Goal: Information Seeking & Learning: Find specific fact

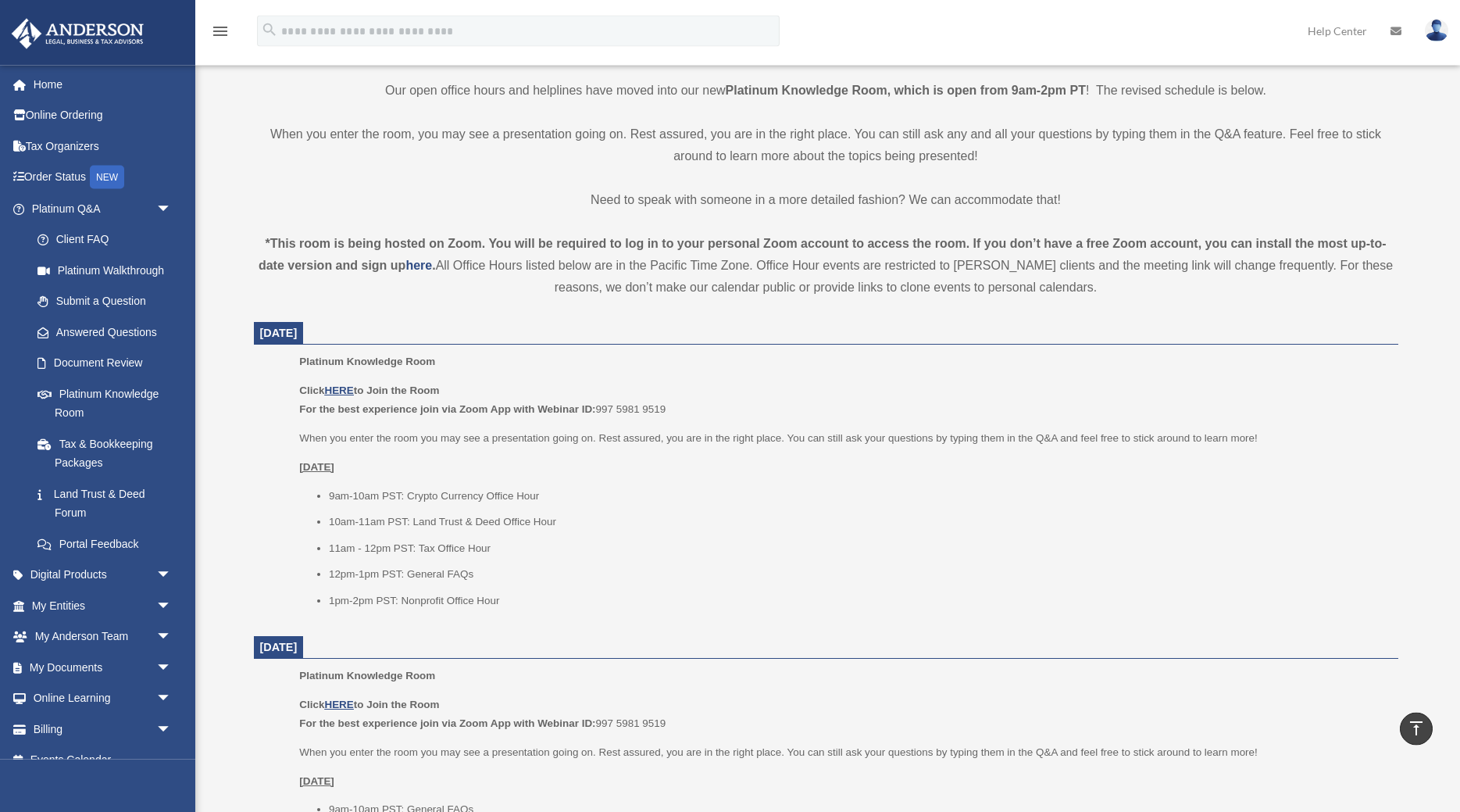
scroll to position [396, 0]
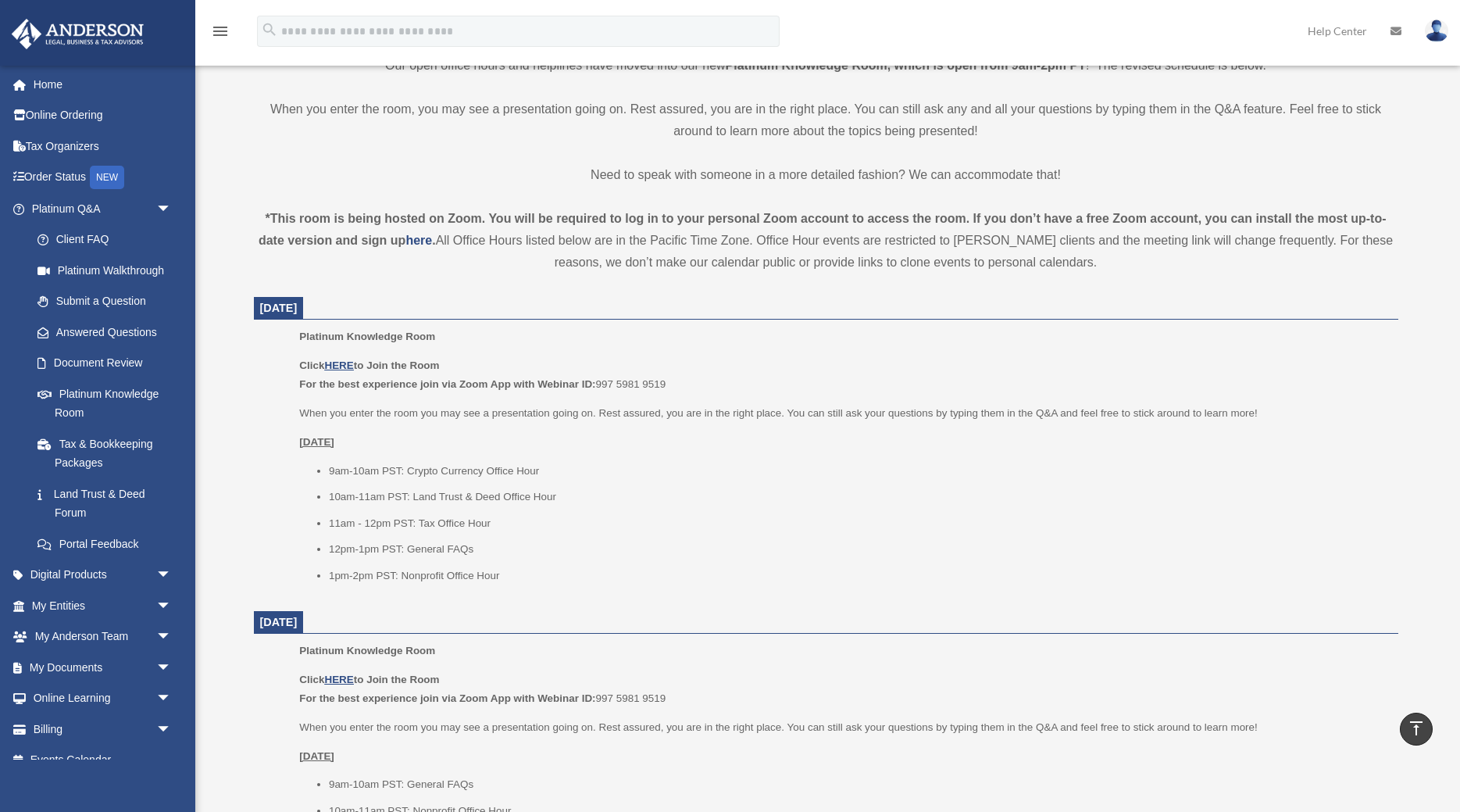
click at [423, 575] on li "1pm-2pm PST: Nonprofit Office Hour" at bounding box center [857, 576] width 1059 height 19
click at [447, 575] on li "1pm-2pm PST: Nonprofit Office Hour" at bounding box center [857, 576] width 1059 height 19
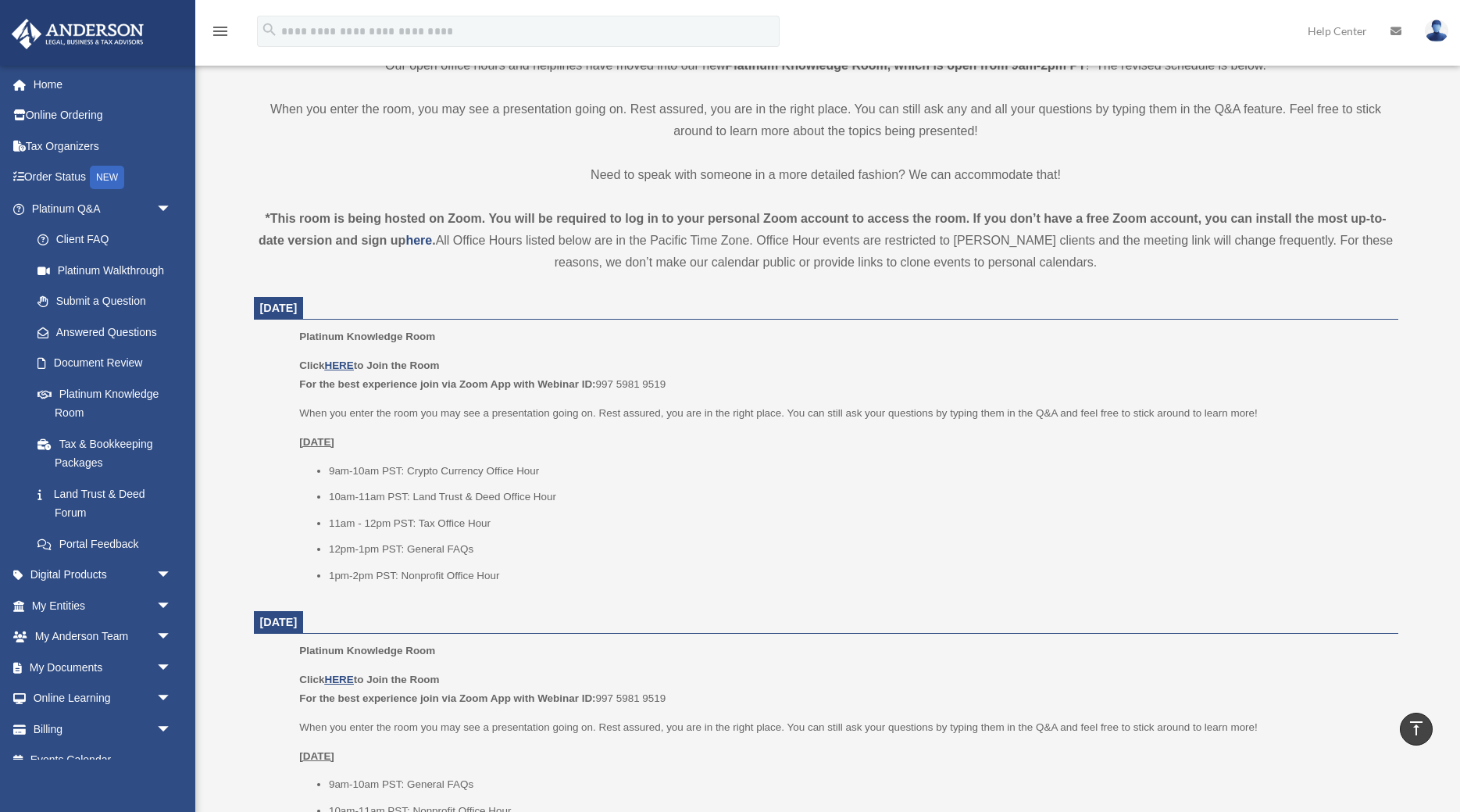
click at [525, 567] on ul "9am-10am PST: Crypto Currency Office Hour 10am-11am PST: Land Trust & Deed Offi…" at bounding box center [843, 523] width 1088 height 124
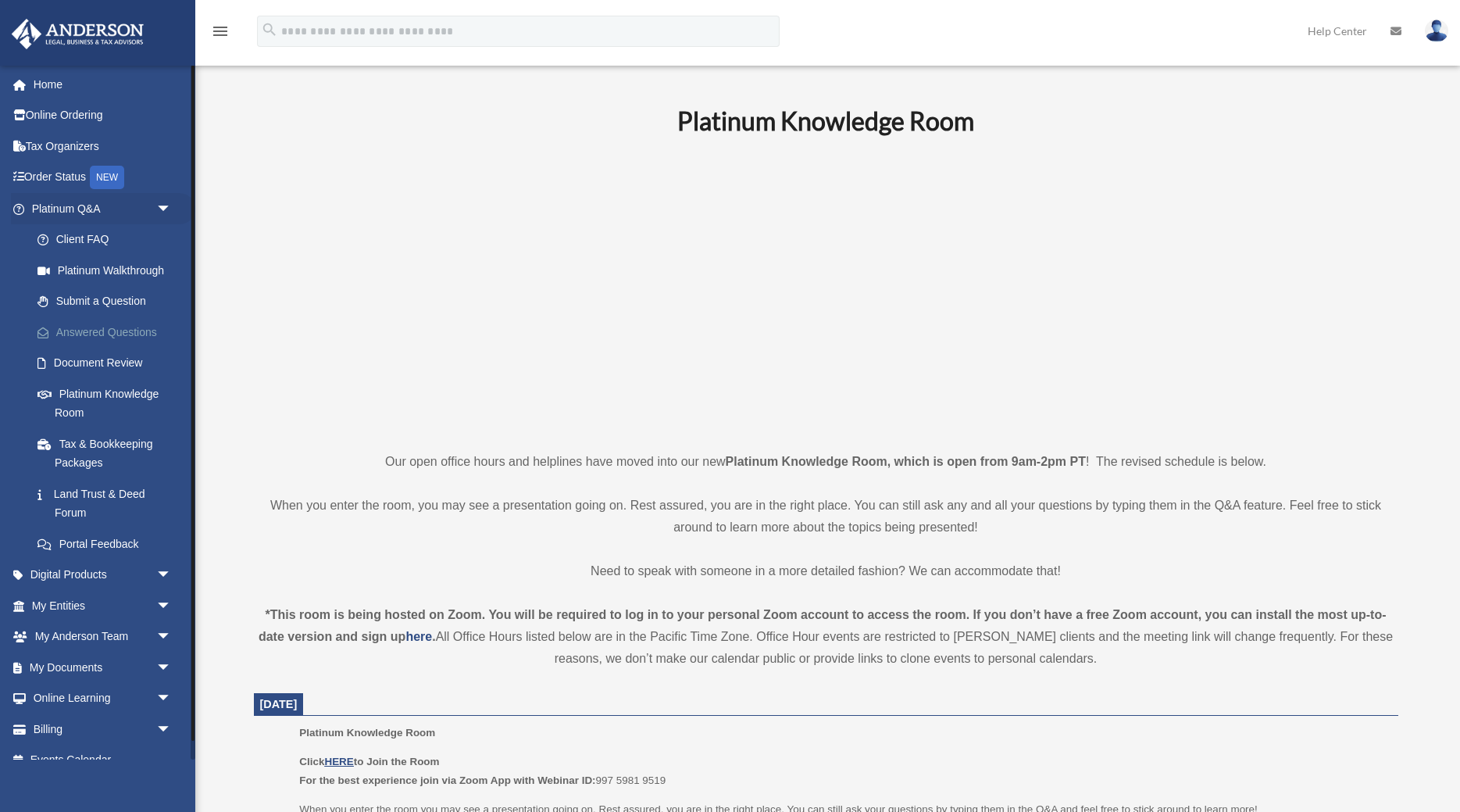
click at [127, 333] on link "Answered Questions" at bounding box center [109, 331] width 174 height 31
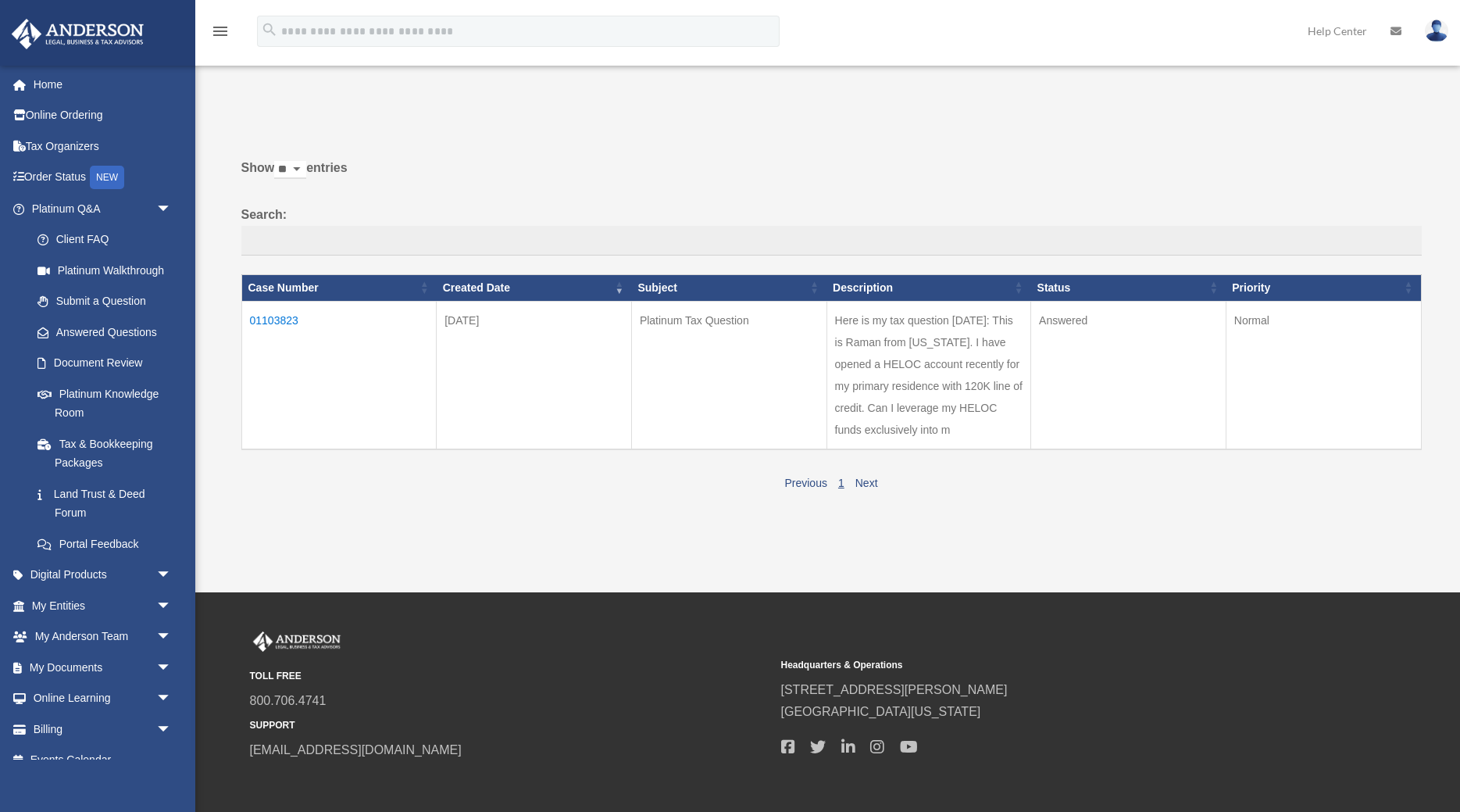
drag, startPoint x: 892, startPoint y: 335, endPoint x: 997, endPoint y: 422, distance: 136.4
click at [997, 422] on td "Here is my tax question [DATE]: This is Raman from [US_STATE]. I have opened a …" at bounding box center [928, 374] width 205 height 148
click at [957, 409] on td "Here is my tax question [DATE]: This is Raman from [US_STATE]. I have opened a …" at bounding box center [928, 374] width 205 height 148
click at [277, 320] on td "01103823" at bounding box center [339, 374] width 195 height 148
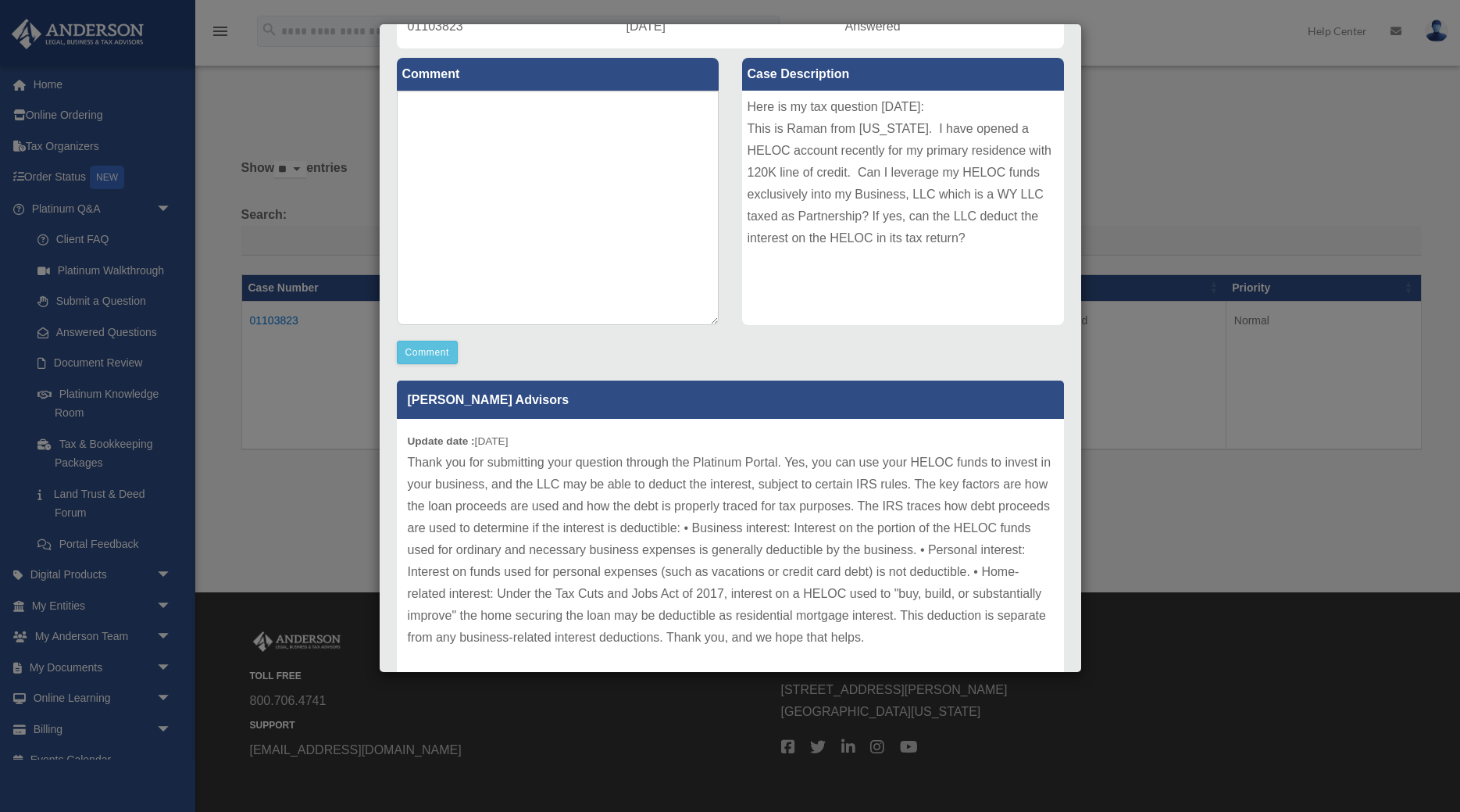
scroll to position [215, 0]
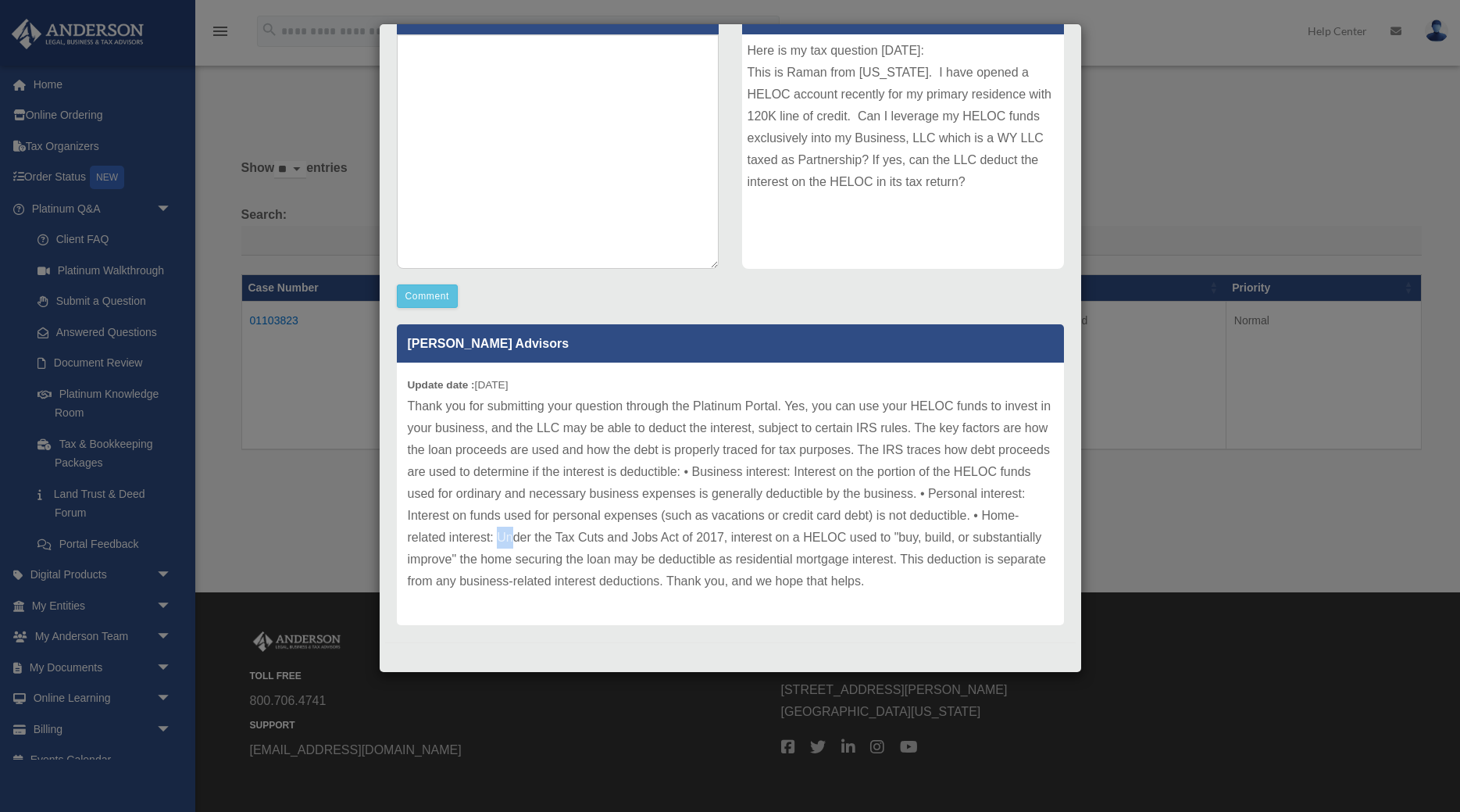
drag, startPoint x: 500, startPoint y: 540, endPoint x: 514, endPoint y: 542, distance: 14.1
click at [514, 542] on p "Thank you for submitting your question through the Platinum Portal. Yes, you ca…" at bounding box center [730, 494] width 645 height 196
click at [632, 547] on p "Thank you for submitting your question through the Platinum Portal. Yes, you ca…" at bounding box center [730, 494] width 645 height 196
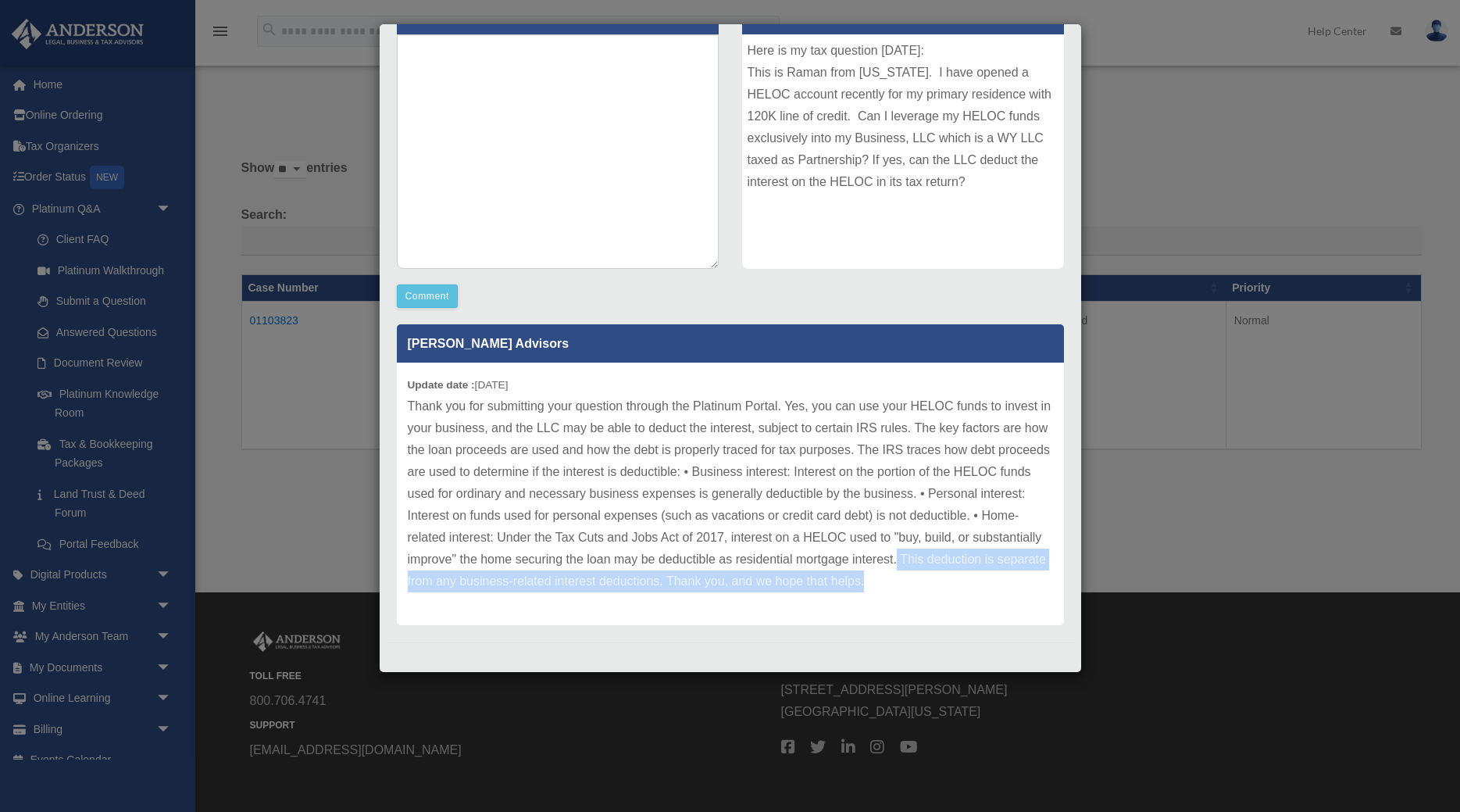
drag, startPoint x: 898, startPoint y: 555, endPoint x: 882, endPoint y: 589, distance: 37.6
click at [882, 589] on p "Thank you for submitting your question through the Platinum Portal. Yes, you ca…" at bounding box center [730, 494] width 645 height 196
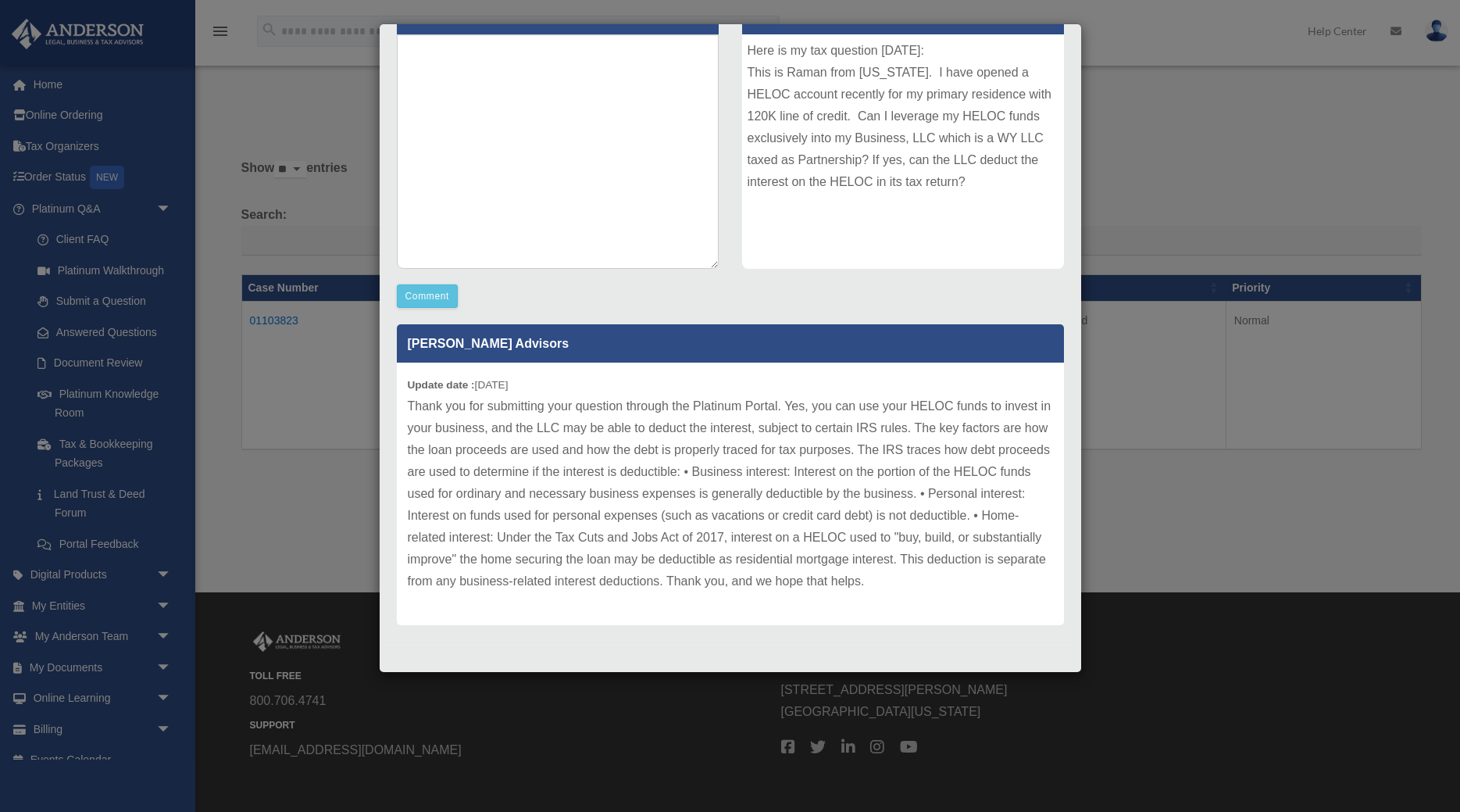
click at [890, 589] on p "Thank you for submitting your question through the Platinum Portal. Yes, you ca…" at bounding box center [730, 494] width 645 height 196
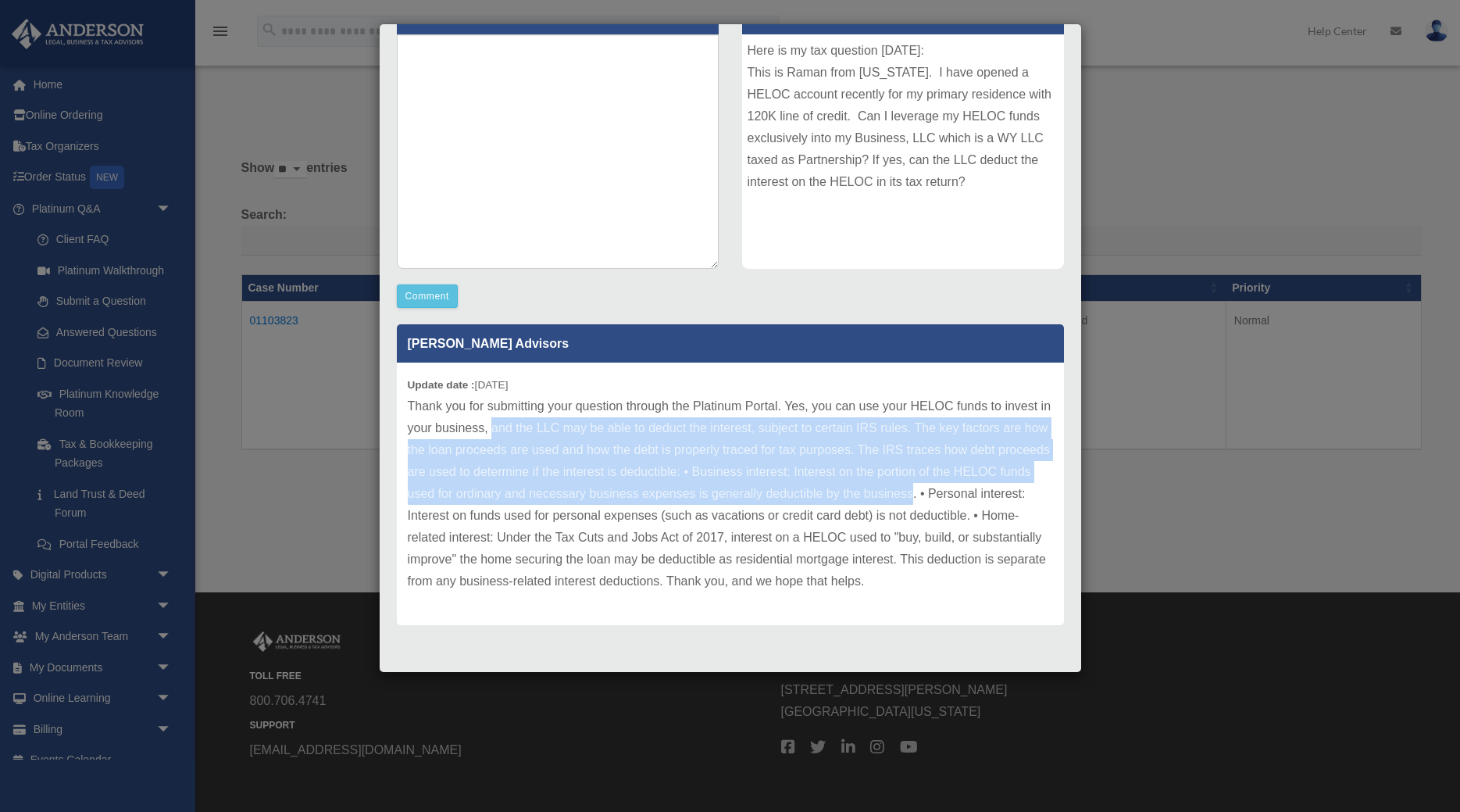
drag, startPoint x: 494, startPoint y: 430, endPoint x: 913, endPoint y: 495, distance: 424.0
click at [913, 495] on p "Thank you for submitting your question through the Platinum Portal. Yes, you ca…" at bounding box center [730, 494] width 645 height 196
